Goal: Complete application form

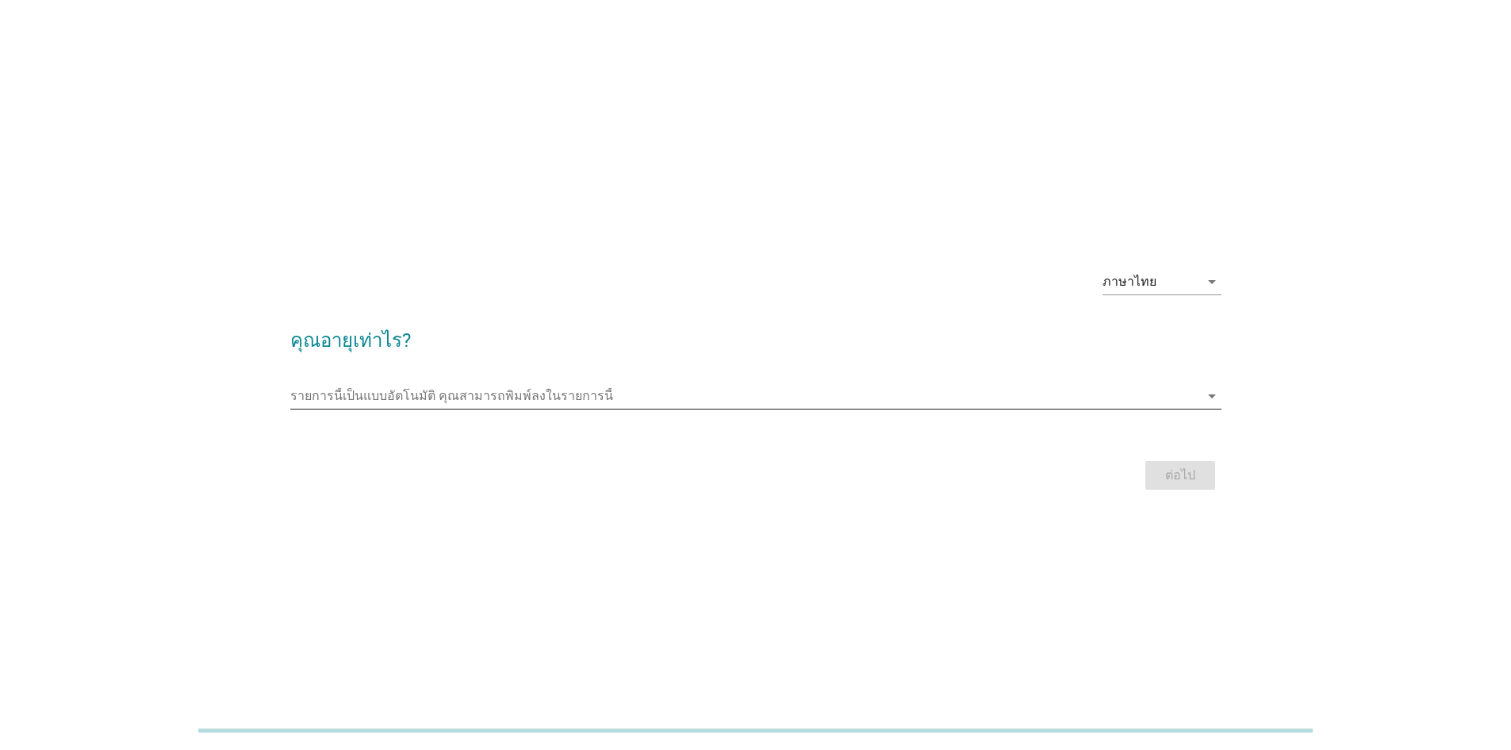
click at [723, 394] on input "รายการนี้เป็นแบบอัตโนมัติ คุณสามารถพิมพ์ลงในรายการนี้" at bounding box center [744, 395] width 909 height 25
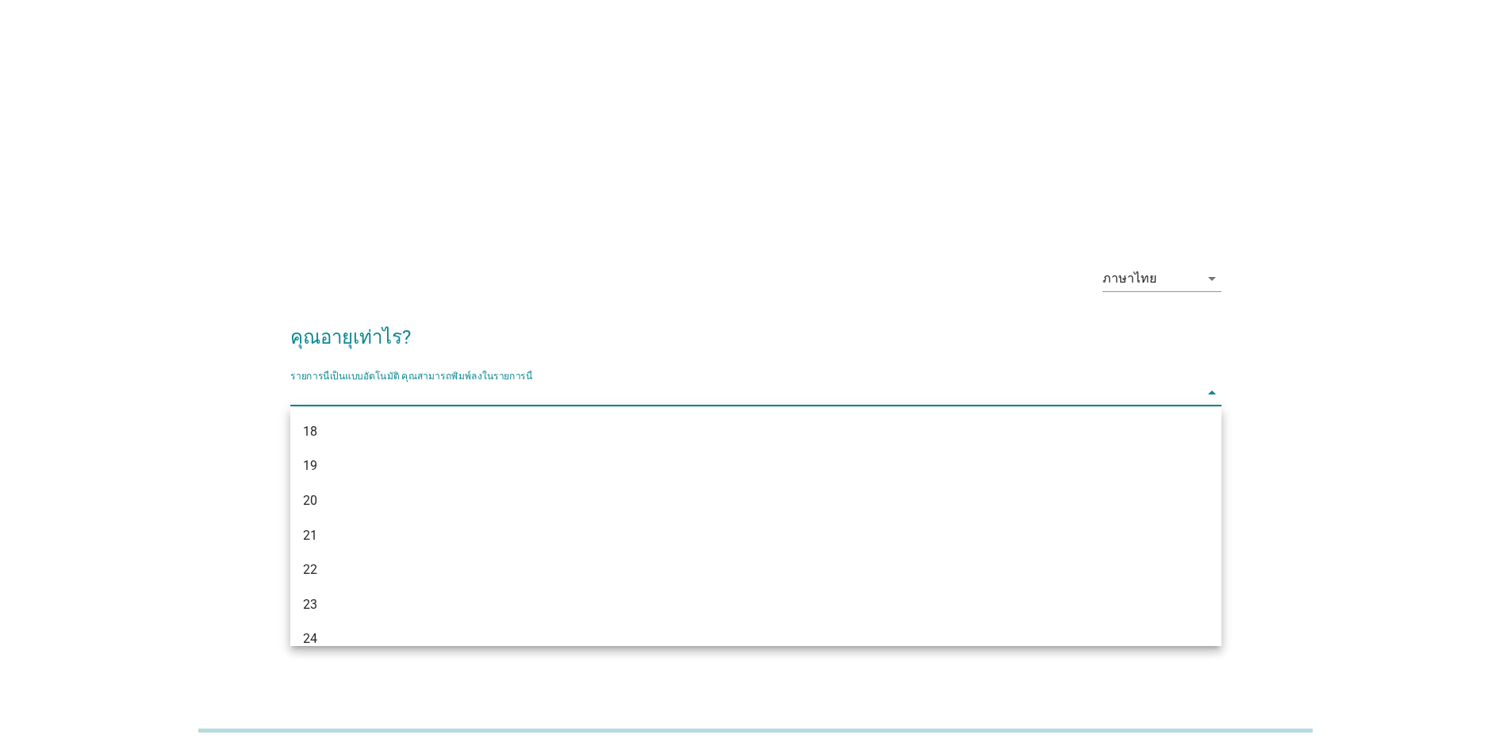
click at [430, 628] on div "24" at bounding box center [755, 639] width 931 height 35
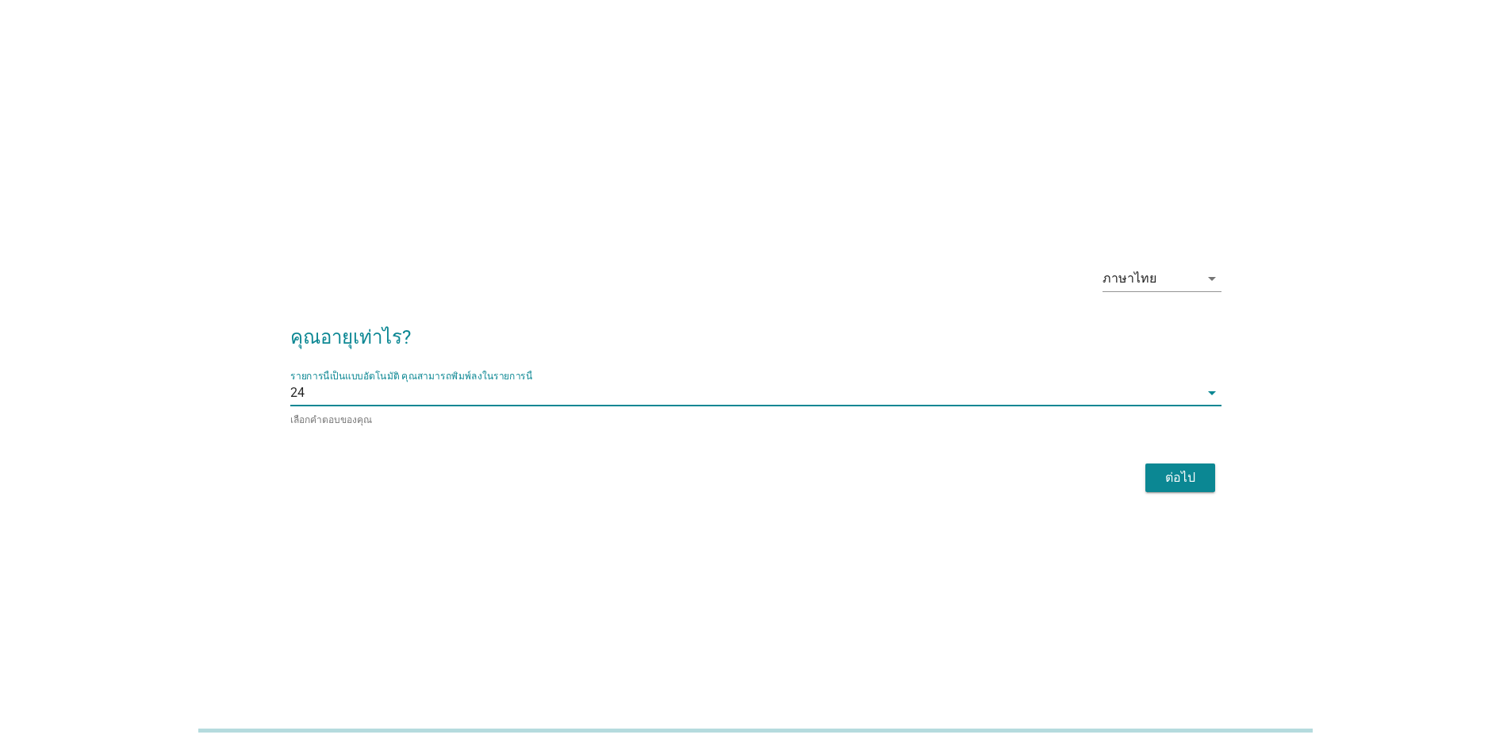
click at [1168, 471] on div "ต่อไป" at bounding box center [1180, 477] width 44 height 19
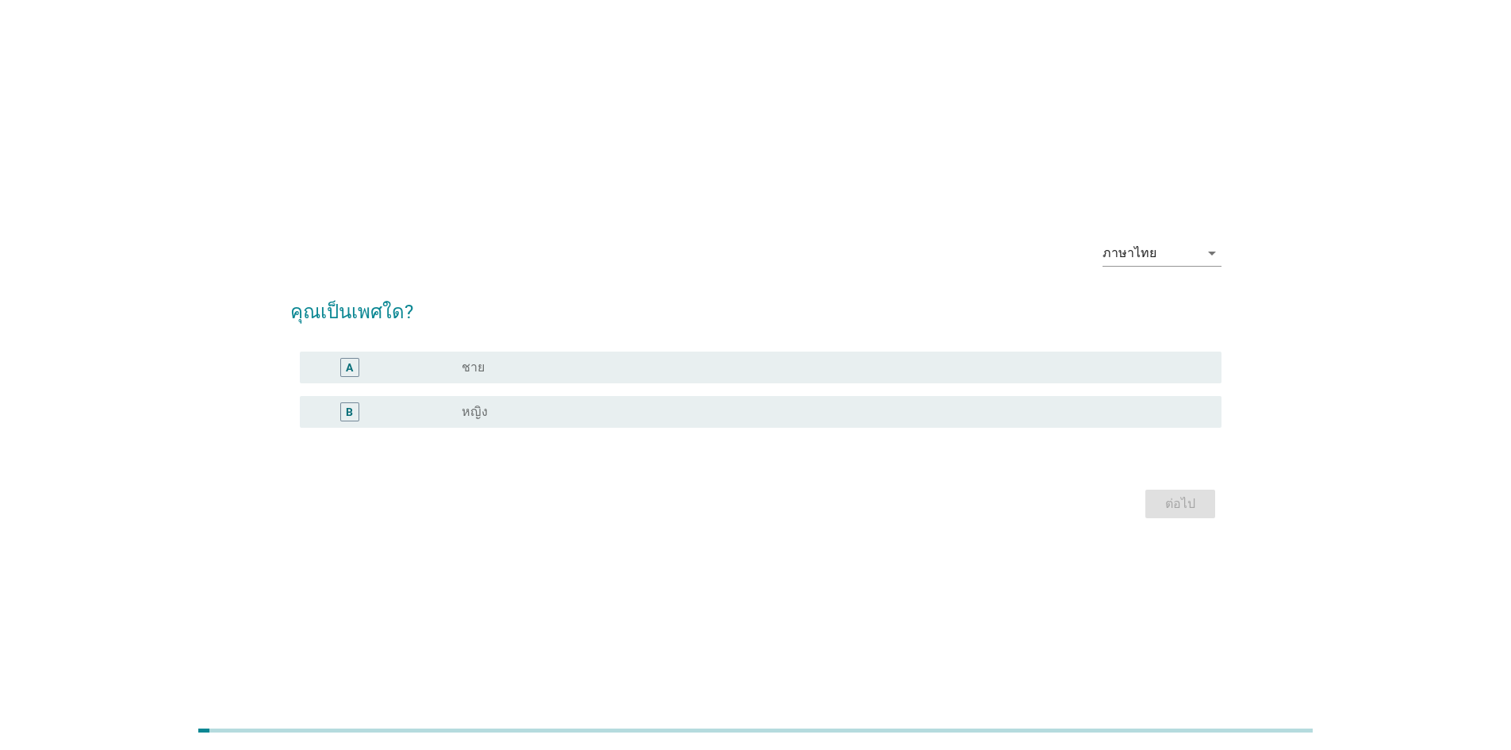
click at [571, 416] on div "radio_button_unchecked หญิง" at bounding box center [829, 412] width 735 height 16
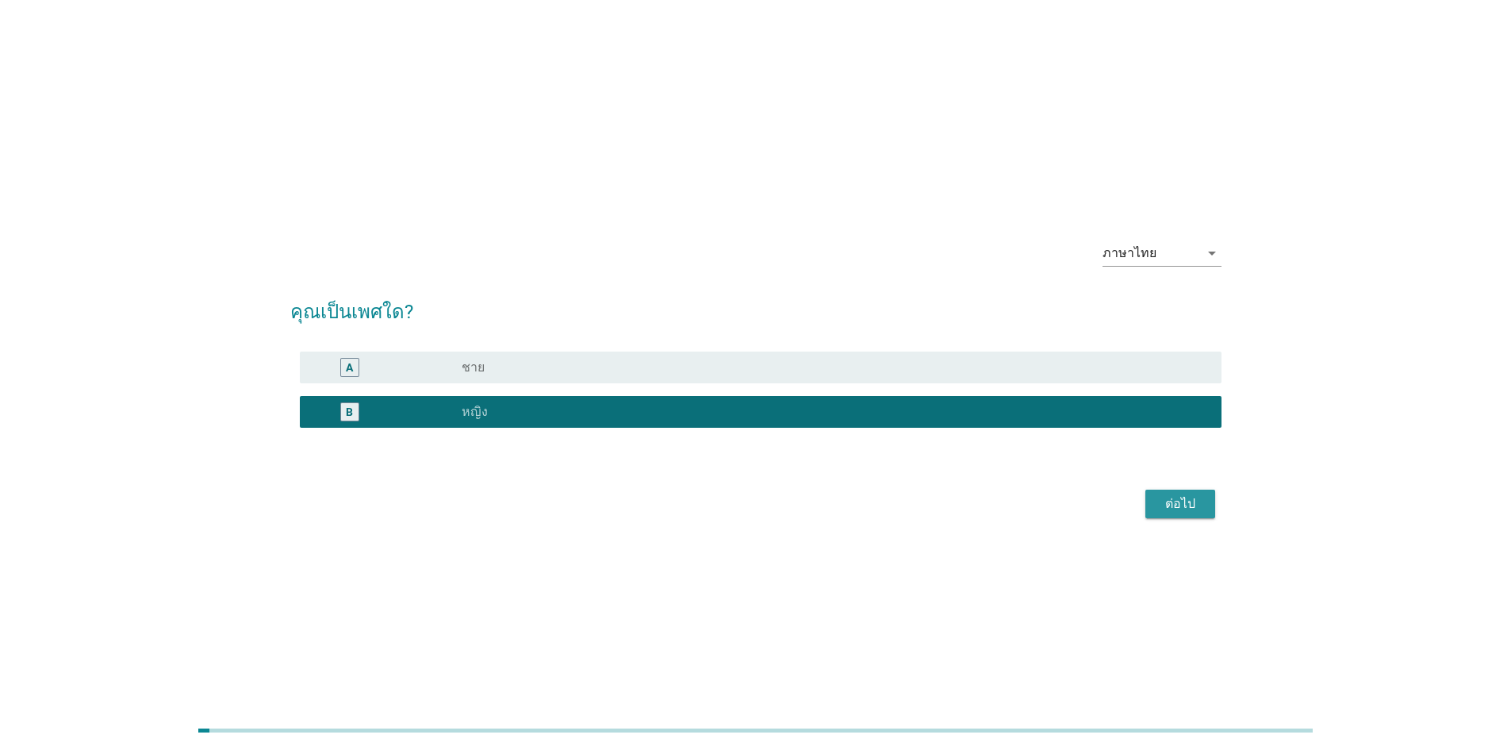
click at [1173, 511] on div "ต่อไป" at bounding box center [1180, 503] width 44 height 19
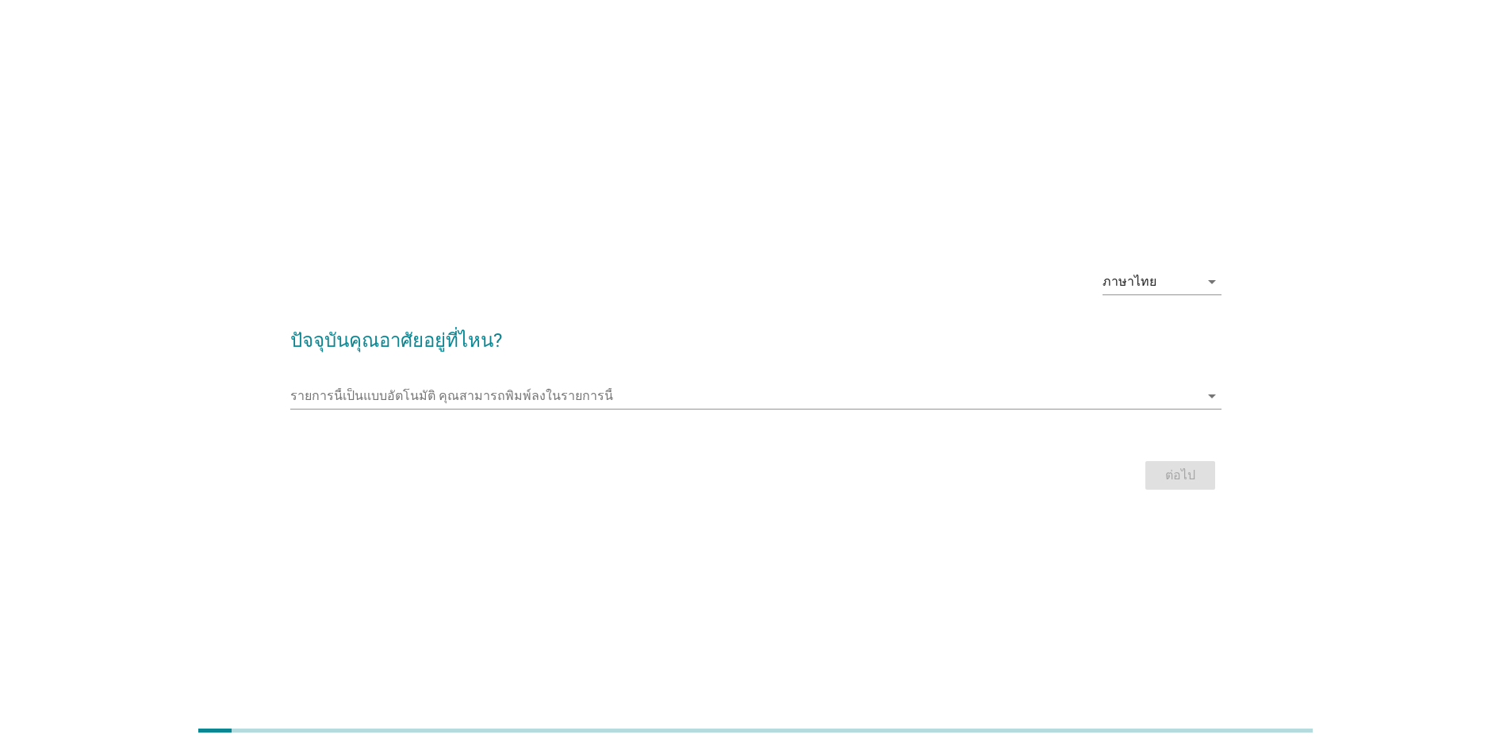
click at [594, 376] on div "รายการนี้เป็นแบบอัตโนมัติ [PERSON_NAME]พิมพ์ลงในรายการนี้ arrow_drop_down" at bounding box center [755, 399] width 931 height 51
click at [594, 384] on div "รายการนี้เป็นแบบอัตโนมัติ [PERSON_NAME]พิมพ์ลงในรายการนี้ arrow_drop_down" at bounding box center [755, 399] width 931 height 51
click at [597, 393] on input "รายการนี้เป็นแบบอัตโนมัติ คุณสามารถพิมพ์ลงในรายการนี้" at bounding box center [744, 395] width 909 height 25
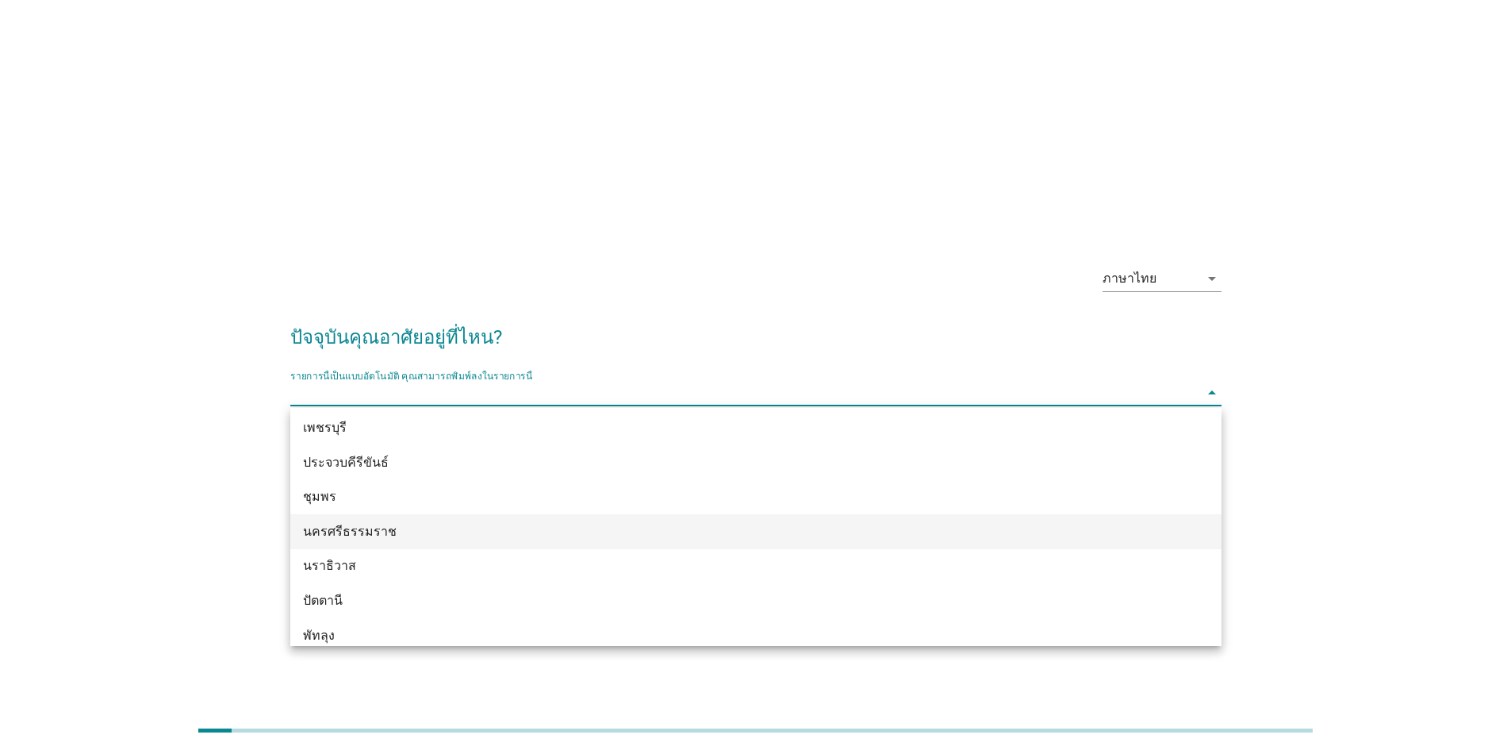
scroll to position [2142, 0]
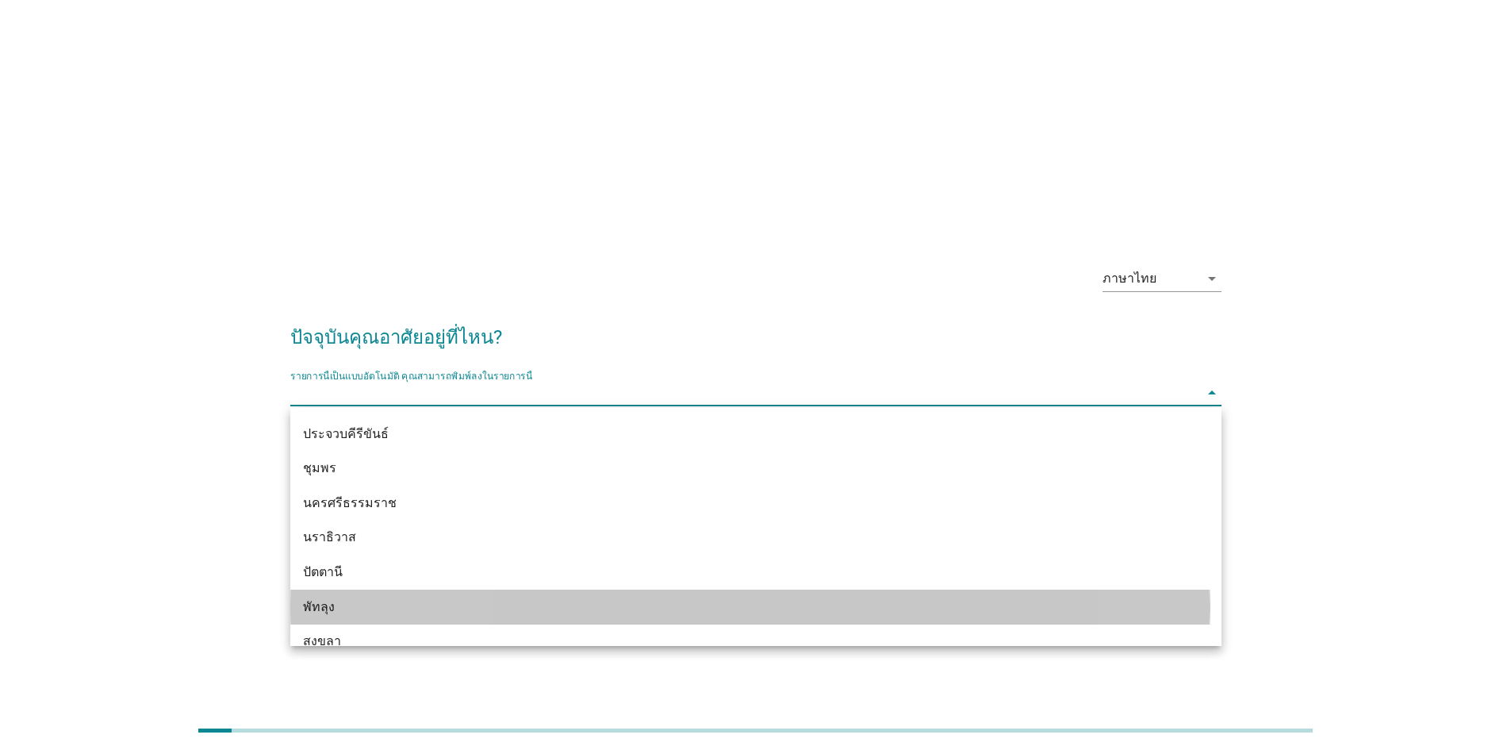
click at [382, 601] on div "พัทลุง" at bounding box center [718, 606] width 831 height 19
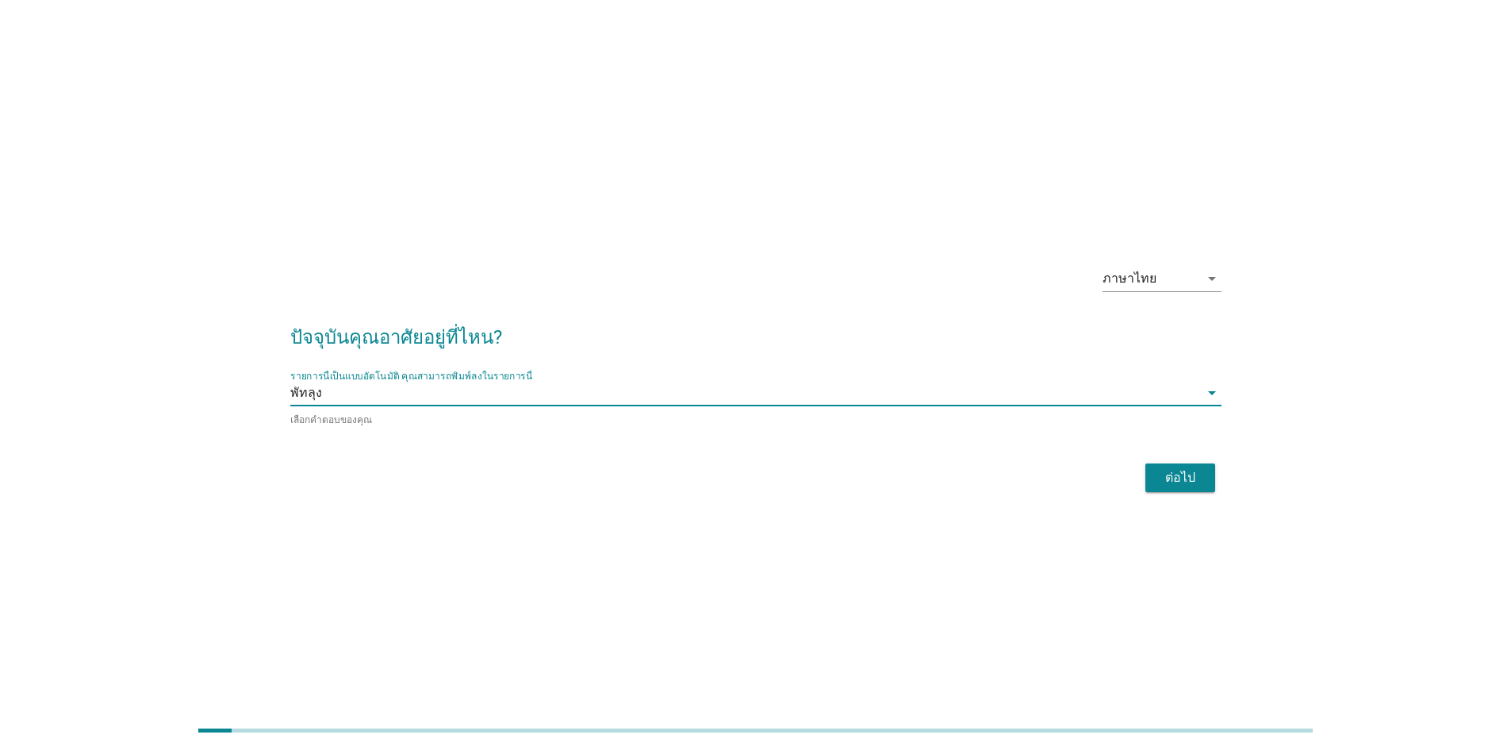
click at [1165, 469] on div "ต่อไป" at bounding box center [1180, 477] width 44 height 19
